Goal: Entertainment & Leisure: Browse casually

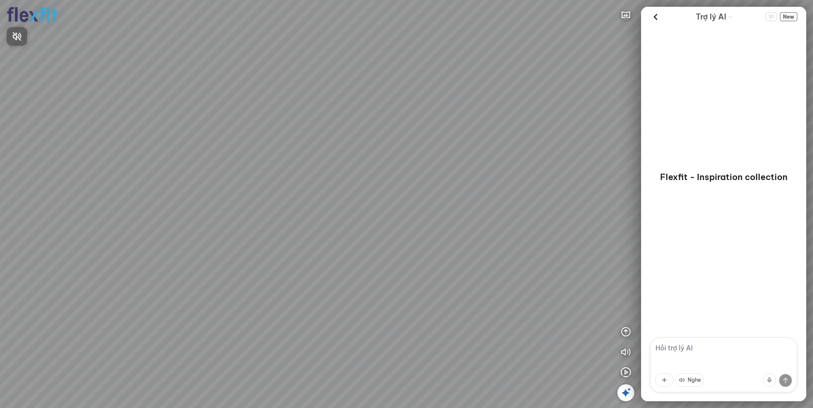
drag, startPoint x: 545, startPoint y: 193, endPoint x: 577, endPoint y: 116, distance: 83.1
click at [573, 115] on div at bounding box center [406, 204] width 813 height 408
drag, startPoint x: 440, startPoint y: 108, endPoint x: 459, endPoint y: 102, distance: 20.1
click at [459, 102] on div at bounding box center [406, 204] width 813 height 408
drag, startPoint x: 418, startPoint y: 111, endPoint x: 391, endPoint y: 124, distance: 29.9
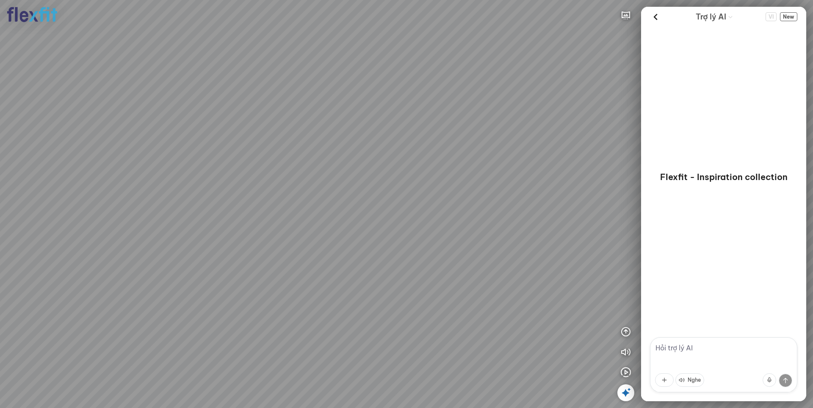
click at [391, 124] on div at bounding box center [406, 204] width 813 height 408
